Goal: Find specific page/section

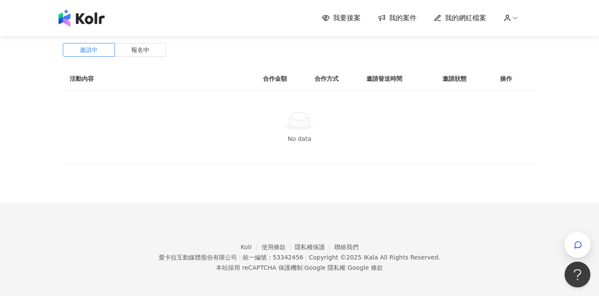
scroll to position [29, 0]
click at [338, 111] on div "No data" at bounding box center [299, 129] width 473 height 74
